Goal: Complete application form

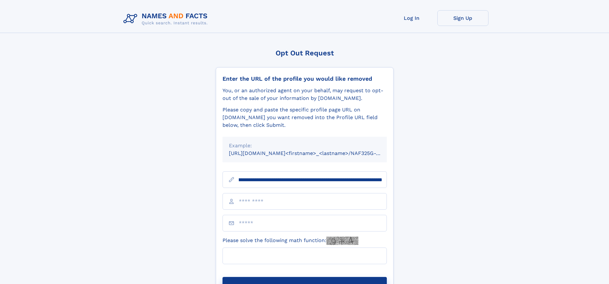
scroll to position [0, 74]
type input "**********"
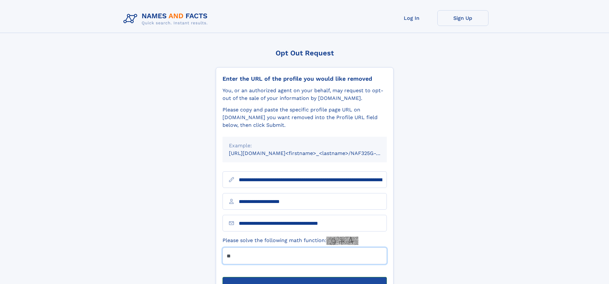
type input "**"
click at [305, 277] on button "Submit Opt Out Request" at bounding box center [305, 287] width 164 height 20
